Goal: Information Seeking & Learning: Check status

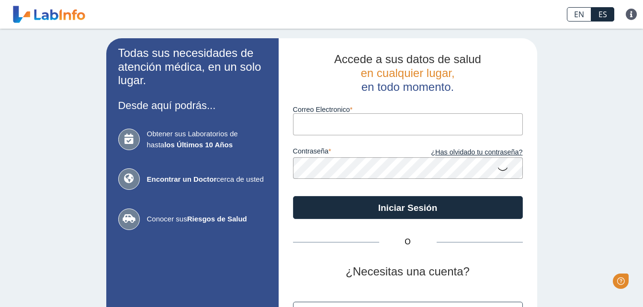
click at [333, 128] on input "Correo Electronico" at bounding box center [408, 124] width 230 height 22
type input "[EMAIL_ADDRESS][DOMAIN_NAME]"
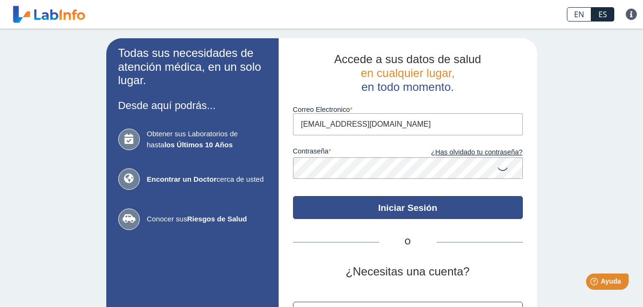
click at [375, 203] on button "Iniciar Sesión" at bounding box center [408, 207] width 230 height 23
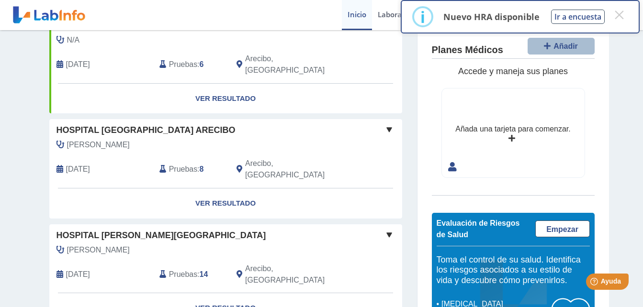
scroll to position [92, 0]
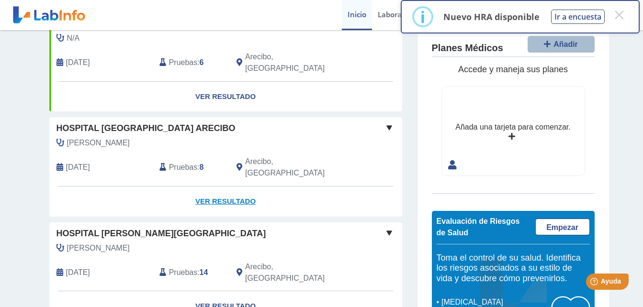
click at [224, 187] on link "Ver Resultado" at bounding box center [225, 202] width 353 height 30
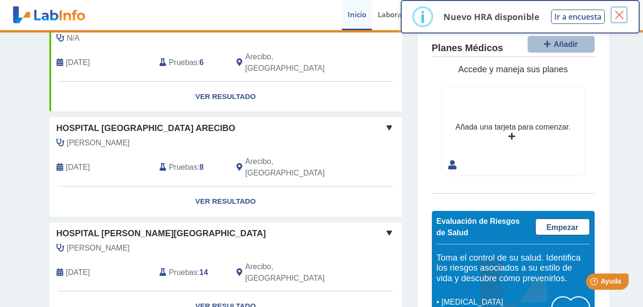
click at [623, 15] on button "×" at bounding box center [618, 14] width 17 height 17
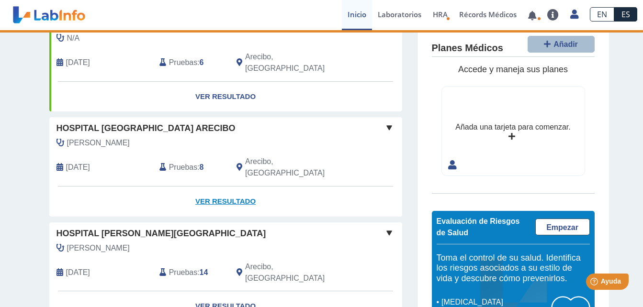
click at [217, 187] on link "Ver Resultado" at bounding box center [225, 202] width 353 height 30
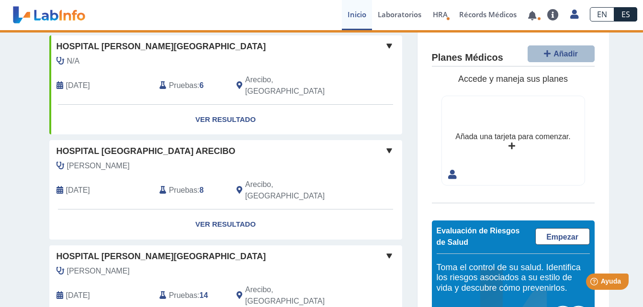
scroll to position [85, 0]
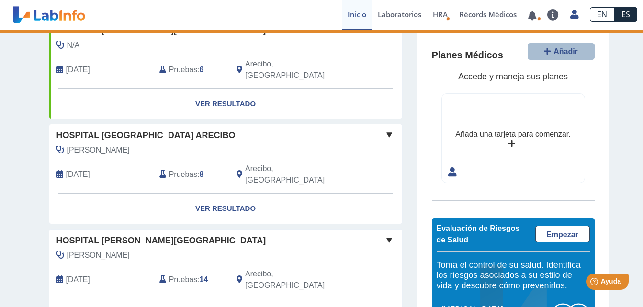
click at [385, 129] on span at bounding box center [388, 134] width 11 height 11
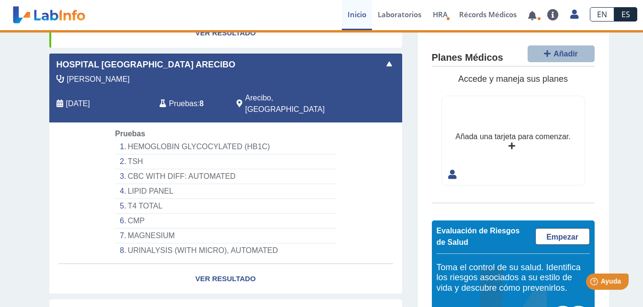
scroll to position [157, 0]
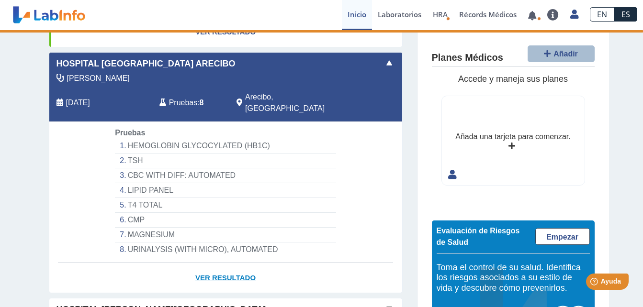
click at [225, 263] on link "Ver Resultado" at bounding box center [225, 278] width 353 height 30
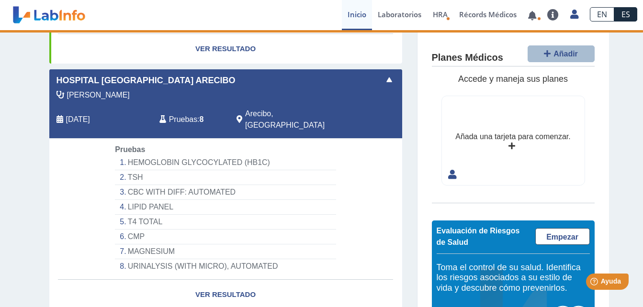
scroll to position [139, 0]
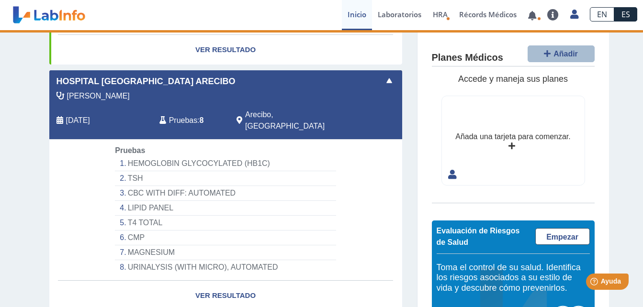
click at [181, 157] on li "HEMOGLOBIN GLYCOCYLATED (HB1C)" at bounding box center [225, 164] width 221 height 15
click at [78, 96] on div "[PERSON_NAME] [DATE] Pruebas : 8 Arecibo, [GEOGRAPHIC_DATA]" at bounding box center [204, 114] width 324 height 49
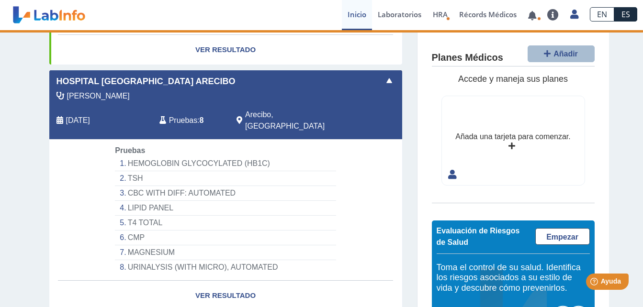
drag, startPoint x: 78, startPoint y: 96, endPoint x: 209, endPoint y: 109, distance: 131.4
click at [209, 109] on div "[PERSON_NAME] [DATE] Pruebas : 8 Arecibo, [GEOGRAPHIC_DATA]" at bounding box center [204, 114] width 324 height 49
drag, startPoint x: 209, startPoint y: 109, endPoint x: 332, endPoint y: 106, distance: 122.6
click at [332, 109] on div "Arecibo, [GEOGRAPHIC_DATA]" at bounding box center [293, 120] width 129 height 23
click at [208, 281] on link "Ver Resultado" at bounding box center [225, 296] width 353 height 30
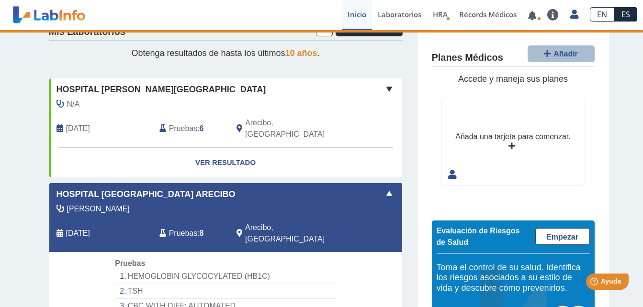
scroll to position [12, 0]
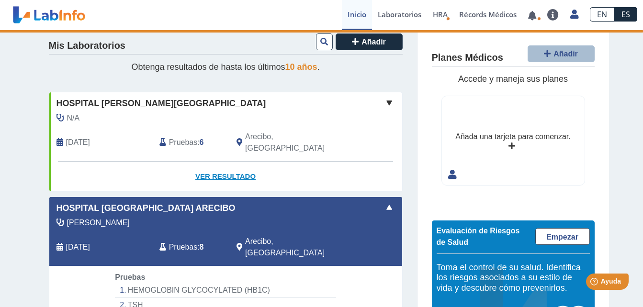
click at [230, 162] on link "Ver Resultado" at bounding box center [225, 177] width 353 height 30
click at [231, 165] on link "Ver Resultado" at bounding box center [225, 177] width 353 height 30
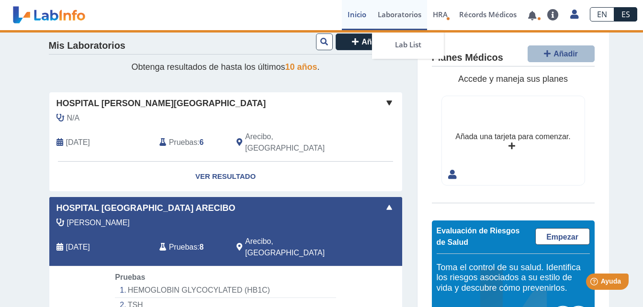
click at [402, 13] on link "Laboratorios" at bounding box center [399, 15] width 55 height 30
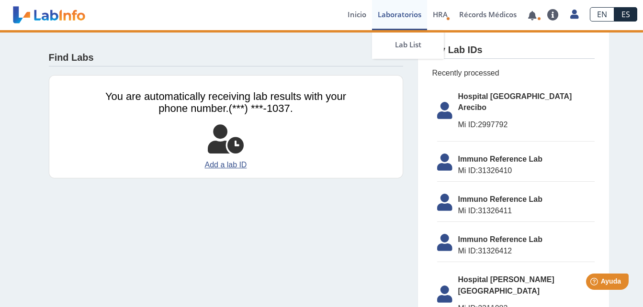
scroll to position [12, 0]
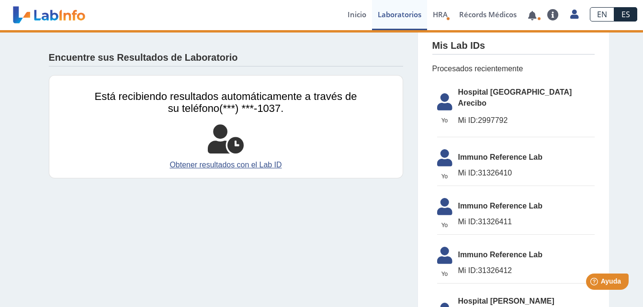
click at [479, 103] on li "[GEOGRAPHIC_DATA] [GEOGRAPHIC_DATA] Arecibo Mi ID: 2997792" at bounding box center [515, 110] width 157 height 56
drag, startPoint x: 632, startPoint y: 161, endPoint x: 633, endPoint y: 186, distance: 25.4
click at [633, 186] on div "Encuentre sus Resultados de Laboratorio Está recibiendo resultados automáticame…" at bounding box center [321, 196] width 643 height 356
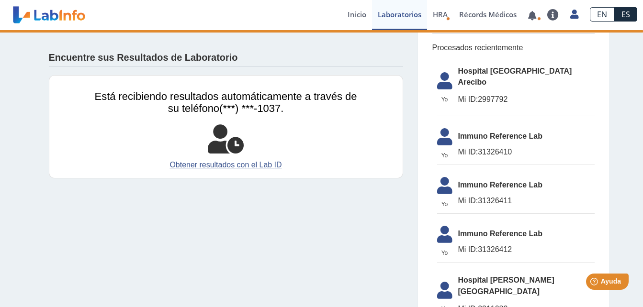
scroll to position [51, 0]
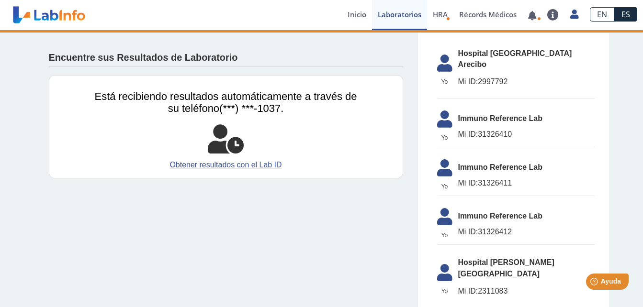
click at [522, 234] on ul "[GEOGRAPHIC_DATA] [PERSON_NAME] Arecibo Mi ID: 2997792 Yo Yo Immuno Reference L…" at bounding box center [513, 176] width 162 height 280
click at [346, 16] on link "Inicio" at bounding box center [357, 15] width 30 height 30
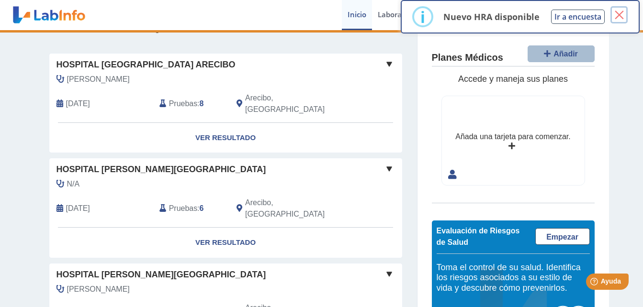
click at [619, 16] on button "×" at bounding box center [618, 14] width 17 height 17
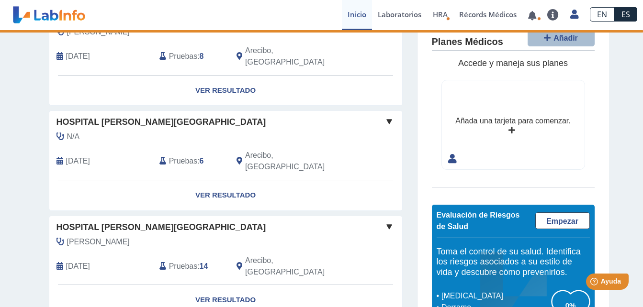
scroll to position [106, 0]
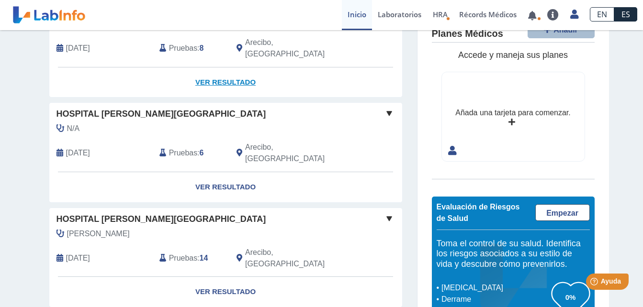
click at [207, 74] on link "Ver Resultado" at bounding box center [225, 82] width 353 height 30
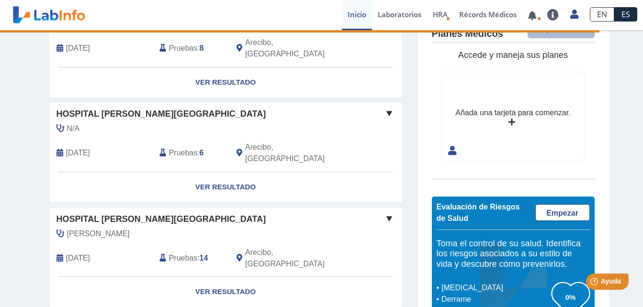
select select "**********"
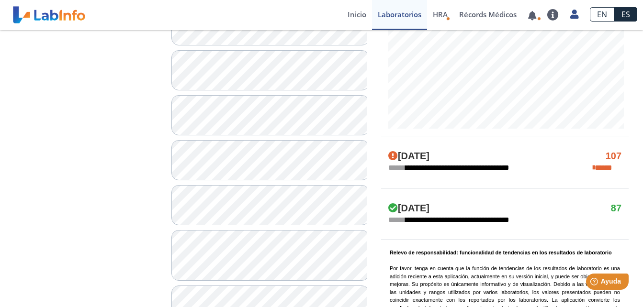
scroll to position [486, 0]
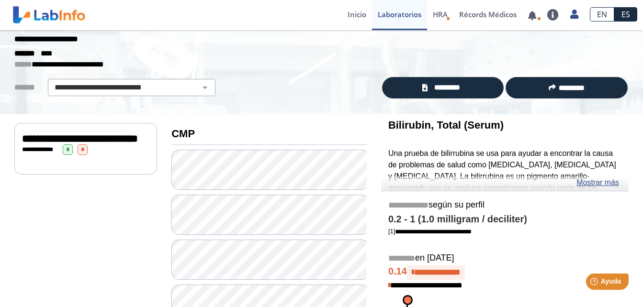
scroll to position [20, 0]
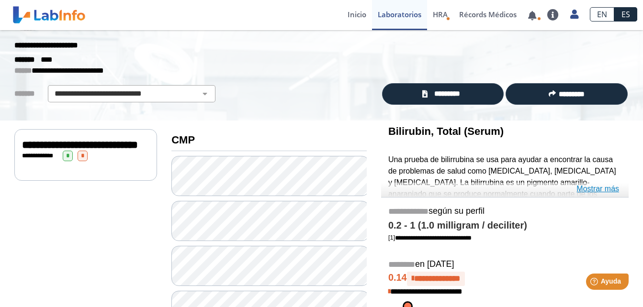
click at [598, 190] on link "Mostrar más" at bounding box center [597, 188] width 43 height 11
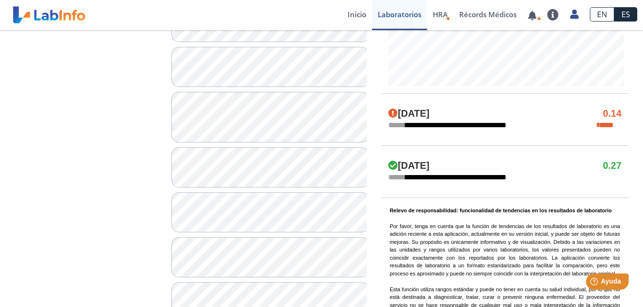
scroll to position [555, 0]
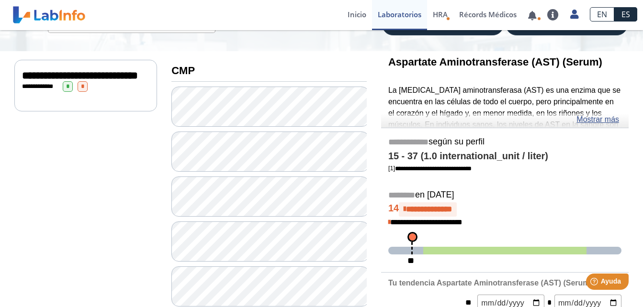
scroll to position [67, 0]
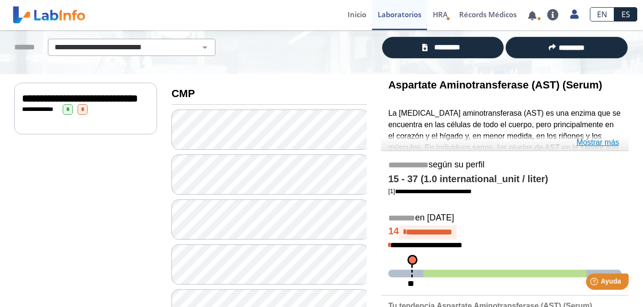
click at [598, 141] on link "Mostrar más" at bounding box center [597, 142] width 43 height 11
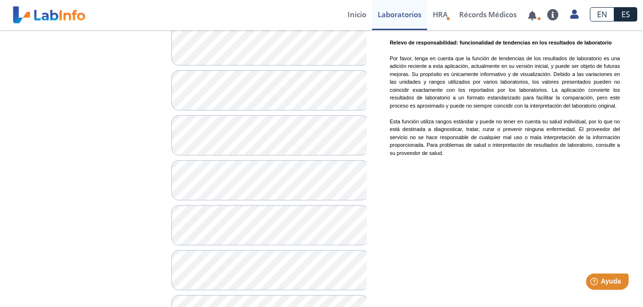
scroll to position [654, 0]
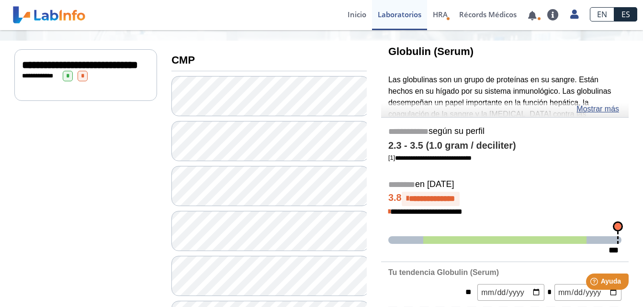
scroll to position [96, 0]
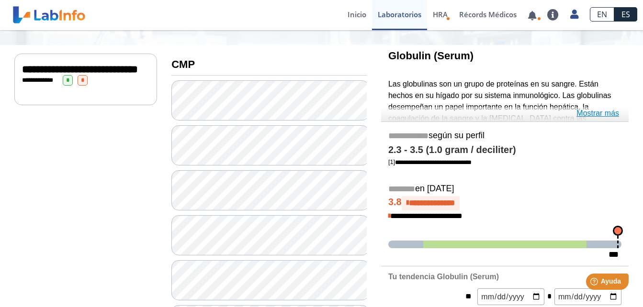
click at [602, 116] on link "Mostrar más" at bounding box center [597, 113] width 43 height 11
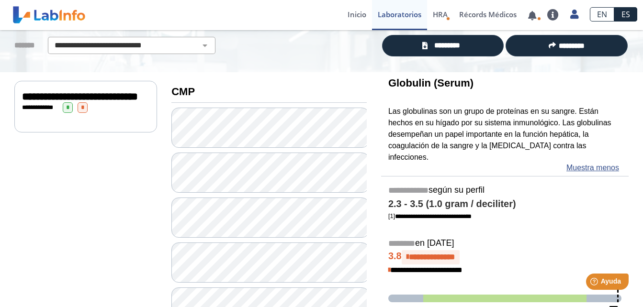
scroll to position [67, 0]
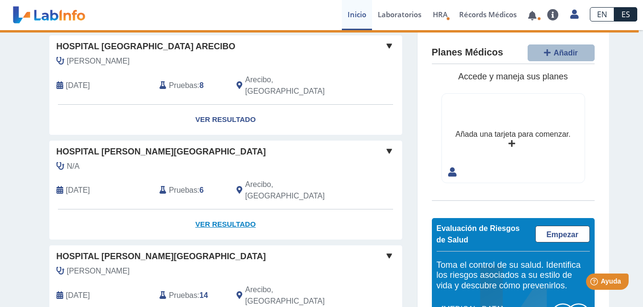
click at [224, 210] on link "Ver Resultado" at bounding box center [225, 225] width 353 height 30
click at [229, 210] on link "Ver Resultado" at bounding box center [225, 225] width 353 height 30
drag, startPoint x: 496, startPoint y: 226, endPoint x: 501, endPoint y: 146, distance: 79.6
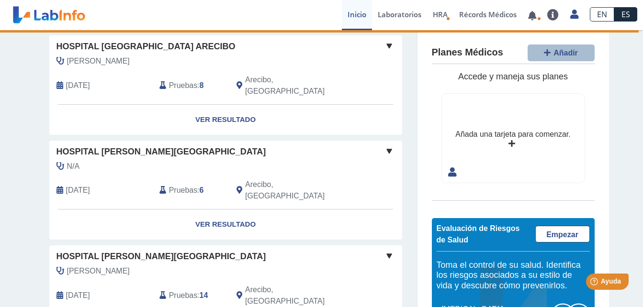
click at [501, 146] on div "Planes Médicos Añadir Accede y maneja sus planes Añada una tarjeta para comenza…" at bounding box center [512, 197] width 191 height 334
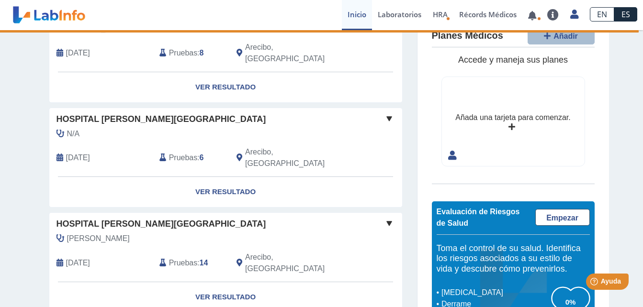
scroll to position [104, 0]
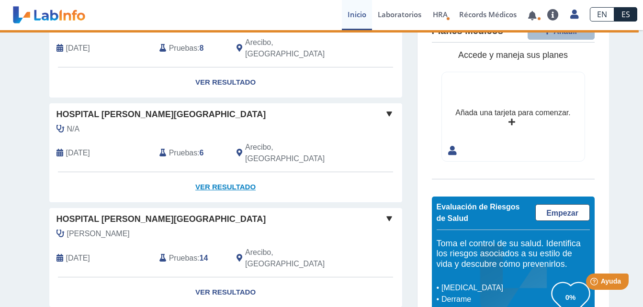
click at [223, 172] on link "Ver Resultado" at bounding box center [225, 187] width 353 height 30
drag, startPoint x: 223, startPoint y: 159, endPoint x: 257, endPoint y: 168, distance: 35.1
click at [257, 172] on link "Ver Resultado" at bounding box center [225, 187] width 353 height 30
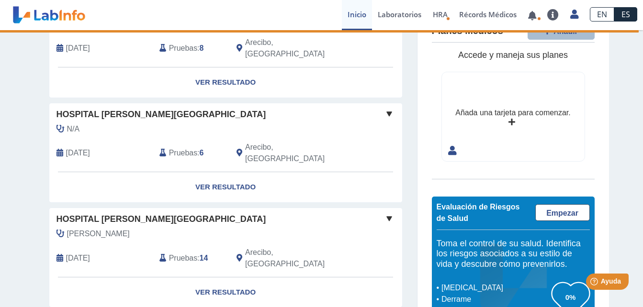
click at [189, 147] on span "Pruebas" at bounding box center [183, 152] width 28 height 11
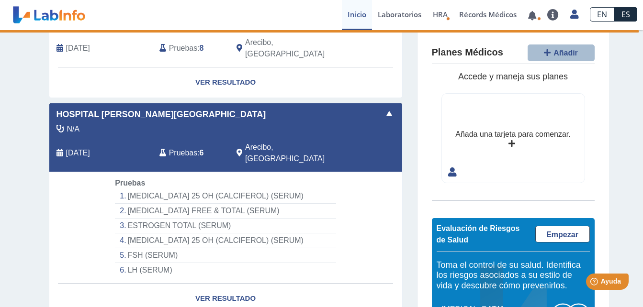
click at [189, 147] on span "Pruebas" at bounding box center [183, 152] width 28 height 11
click at [238, 284] on link "Ver Resultado" at bounding box center [225, 299] width 353 height 30
drag, startPoint x: 238, startPoint y: 270, endPoint x: 222, endPoint y: 277, distance: 17.6
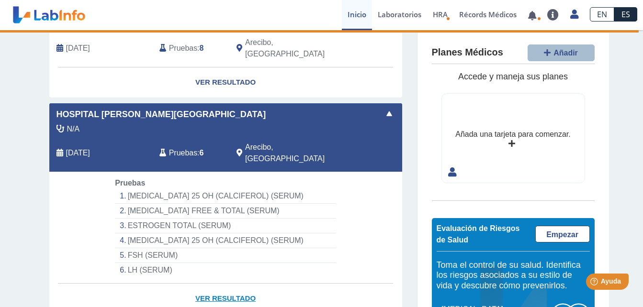
click at [222, 284] on link "Ver Resultado" at bounding box center [225, 299] width 353 height 30
click at [226, 284] on link "Ver Resultado" at bounding box center [225, 299] width 353 height 30
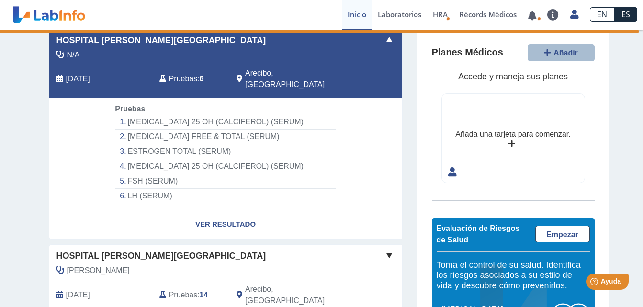
scroll to position [176, 0]
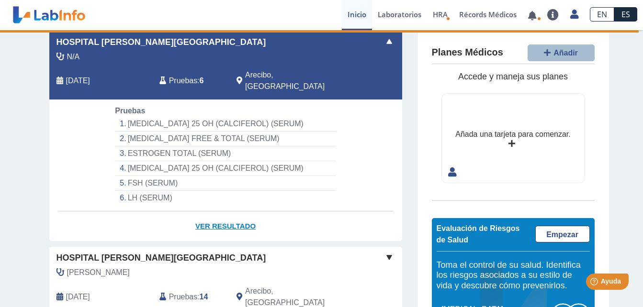
click at [230, 212] on link "Ver Resultado" at bounding box center [225, 227] width 353 height 30
drag, startPoint x: 230, startPoint y: 200, endPoint x: 217, endPoint y: 203, distance: 12.8
click at [217, 212] on link "Ver Resultado" at bounding box center [225, 227] width 353 height 30
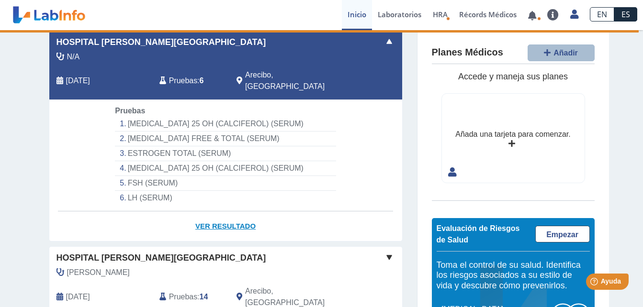
click at [217, 212] on link "Ver Resultado" at bounding box center [225, 227] width 353 height 30
click at [229, 212] on link "Ver Resultado" at bounding box center [225, 227] width 353 height 30
click at [367, 158] on app-lab-card "Hospital [PERSON_NAME], Arecibo N/A [DATE] Pruebas : 6 Arecibo, PR Yo Yo Prueba…" at bounding box center [226, 137] width 354 height 212
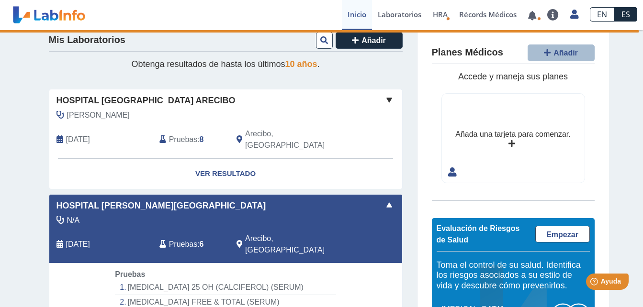
scroll to position [11, 0]
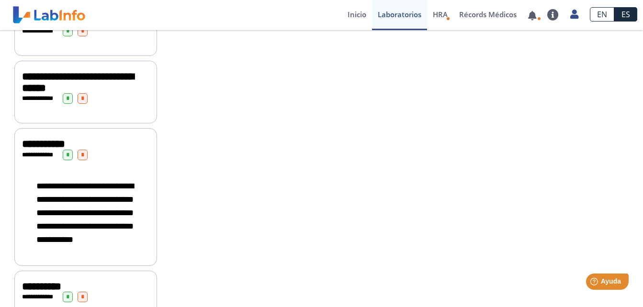
scroll to position [29, 0]
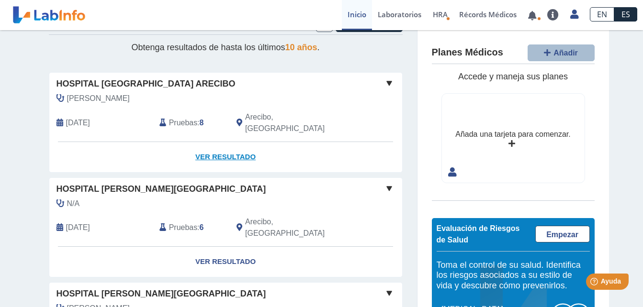
click at [229, 142] on link "Ver Resultado" at bounding box center [225, 157] width 353 height 30
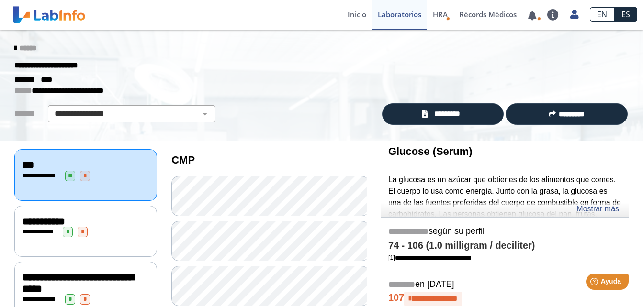
click at [74, 227] on div "**********" at bounding box center [85, 232] width 127 height 11
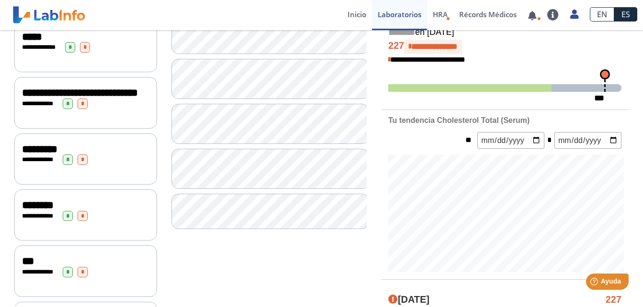
scroll to position [151, 0]
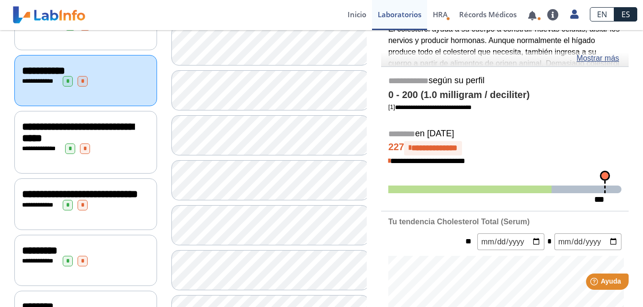
click at [93, 136] on span "**********" at bounding box center [78, 133] width 112 height 22
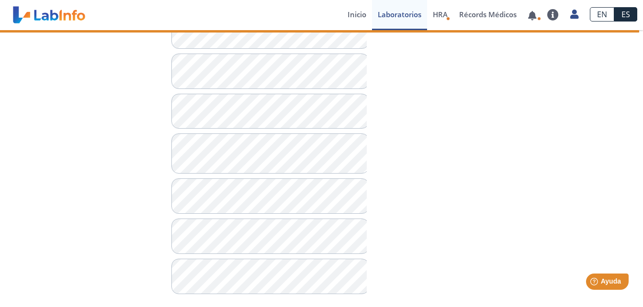
scroll to position [651, 0]
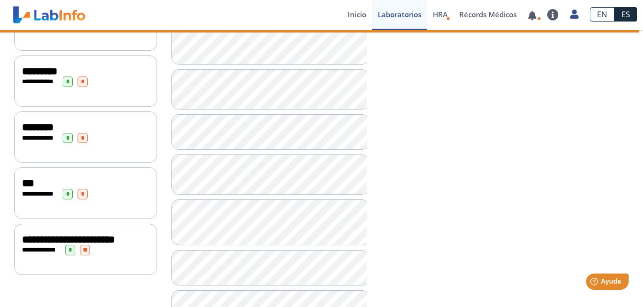
scroll to position [325, 0]
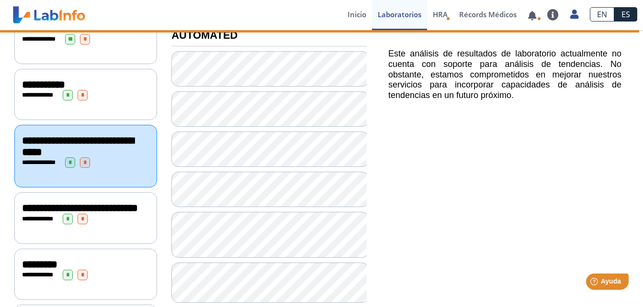
scroll to position [134, 0]
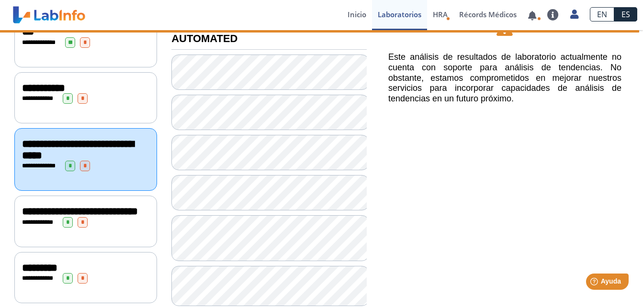
click at [90, 213] on span "**********" at bounding box center [80, 211] width 116 height 11
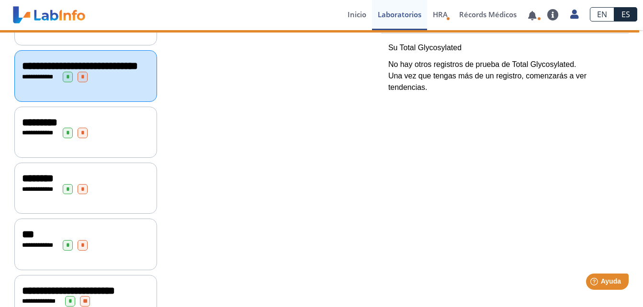
scroll to position [253, 0]
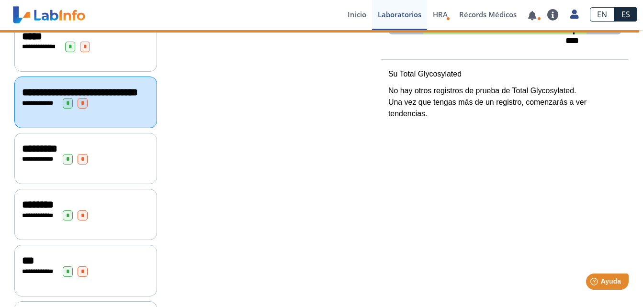
click at [44, 160] on span "**********" at bounding box center [40, 159] width 26 height 6
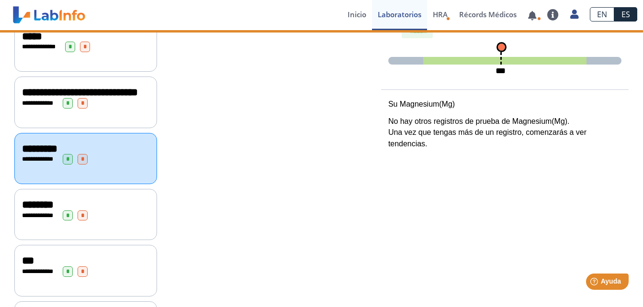
click at [44, 160] on span "**********" at bounding box center [40, 159] width 26 height 6
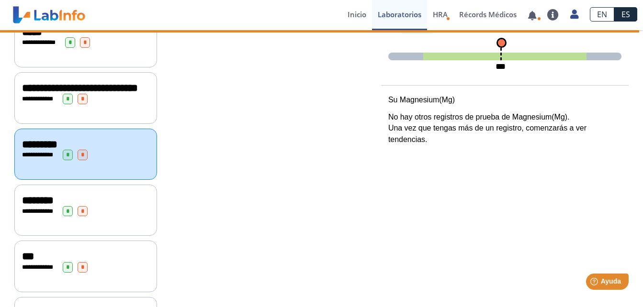
scroll to position [277, 0]
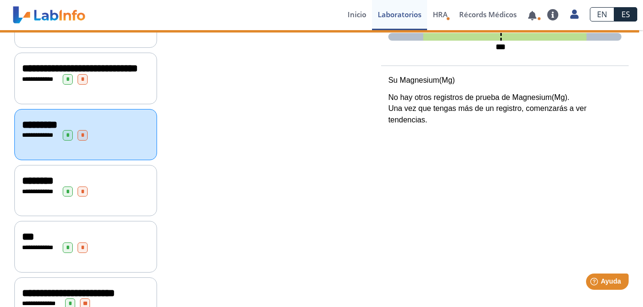
click at [59, 191] on div "**********" at bounding box center [85, 192] width 127 height 11
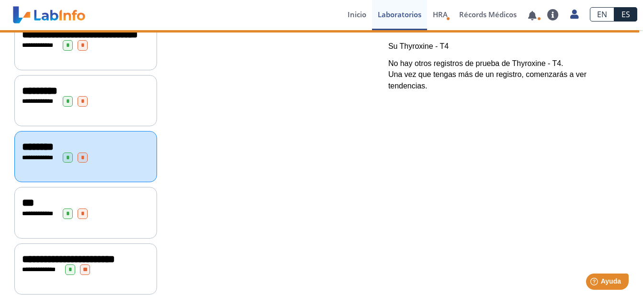
scroll to position [315, 0]
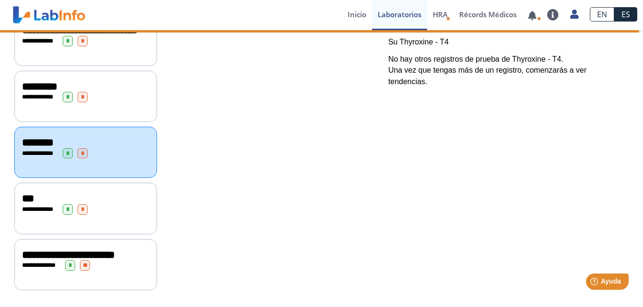
click at [68, 202] on div "***" at bounding box center [85, 198] width 127 height 11
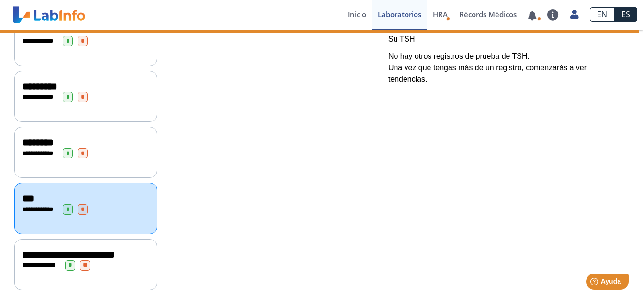
click at [635, 211] on div "**********" at bounding box center [505, 61] width 262 height 470
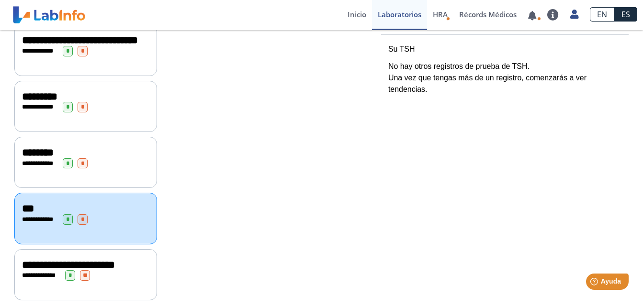
scroll to position [329, 0]
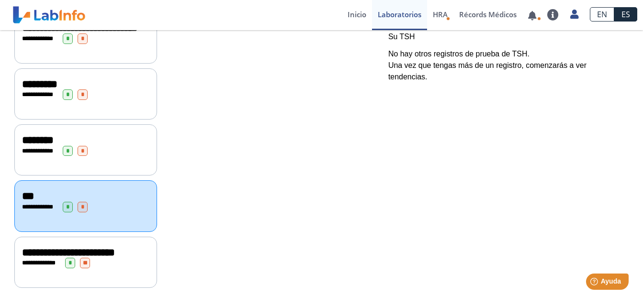
click at [116, 247] on div "**********" at bounding box center [85, 252] width 127 height 11
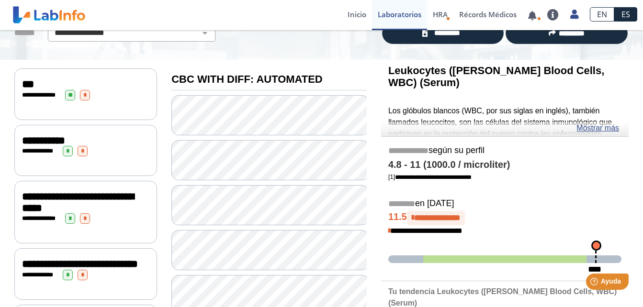
scroll to position [94, 0]
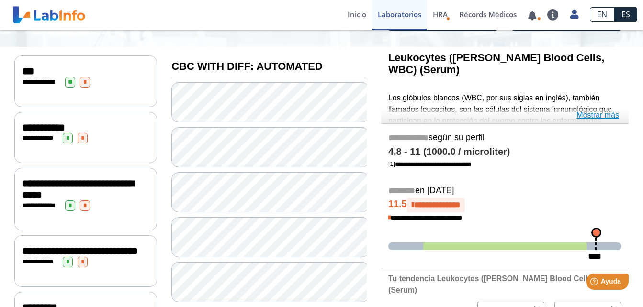
click at [608, 117] on link "Mostrar más" at bounding box center [597, 115] width 43 height 11
